Goal: Information Seeking & Learning: Learn about a topic

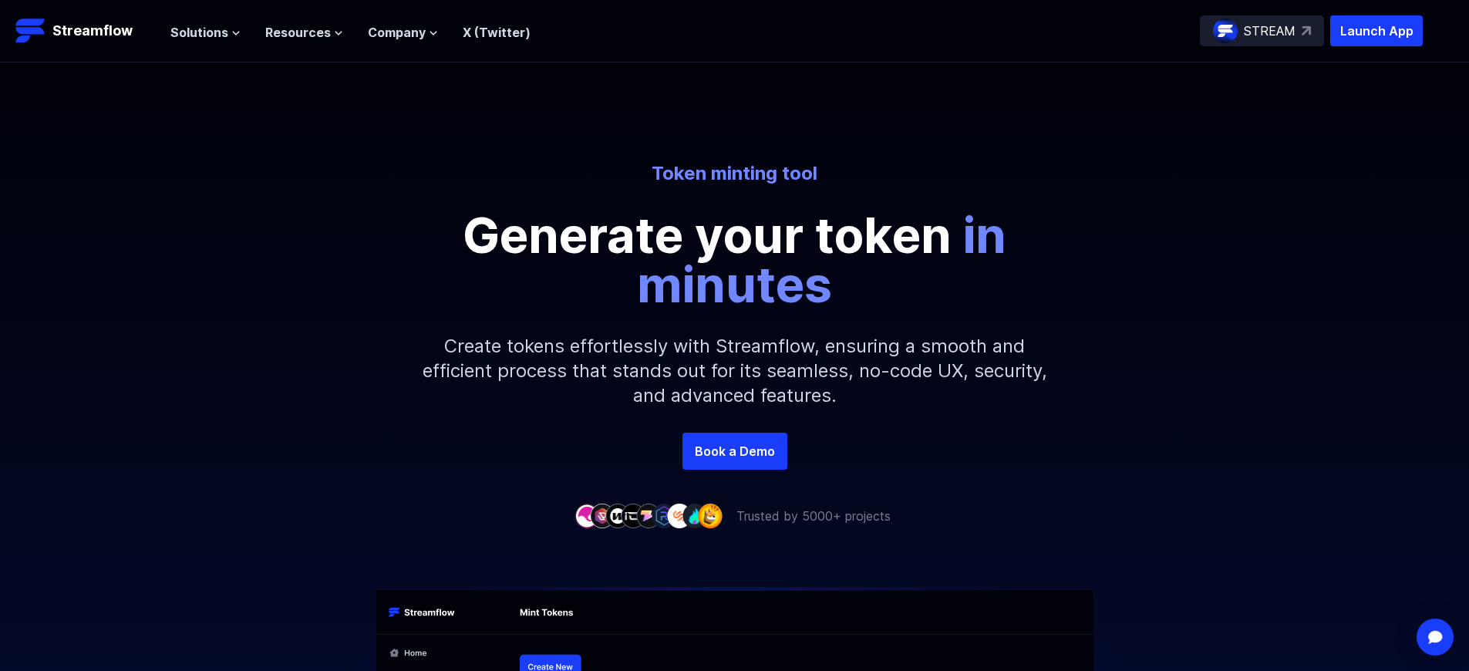
scroll to position [2404, 0]
